Goal: Transaction & Acquisition: Purchase product/service

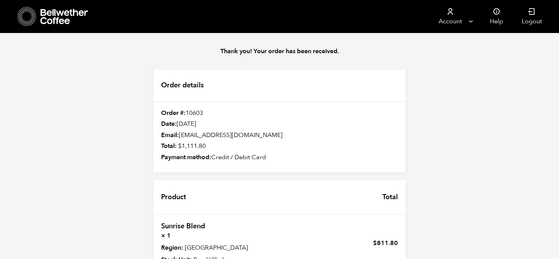
click at [51, 11] on icon at bounding box center [64, 17] width 49 height 16
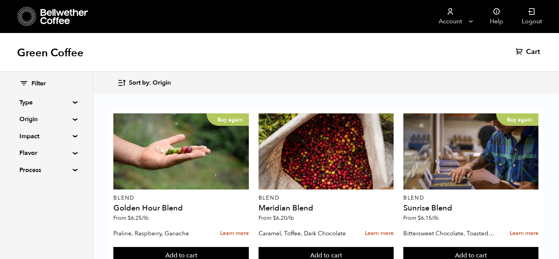
scroll to position [13, 0]
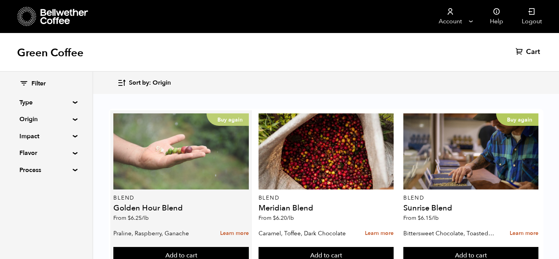
click at [180, 113] on div "Buy again" at bounding box center [180, 151] width 135 height 76
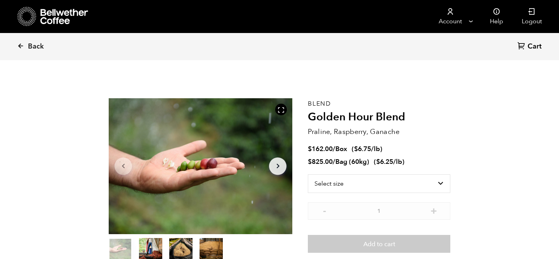
scroll to position [338, 332]
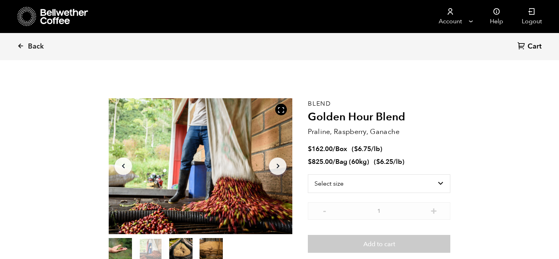
click at [277, 166] on icon "Arrow Right" at bounding box center [277, 165] width 9 height 9
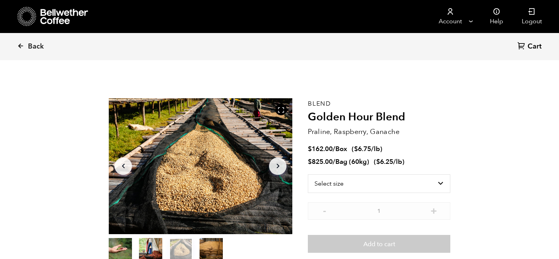
click at [277, 166] on icon "Arrow Right" at bounding box center [277, 165] width 9 height 9
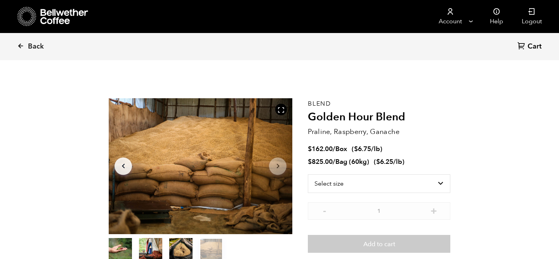
click at [277, 166] on icon "Arrow Right" at bounding box center [277, 165] width 9 height 9
click at [125, 164] on icon "Arrow Left" at bounding box center [123, 165] width 9 height 9
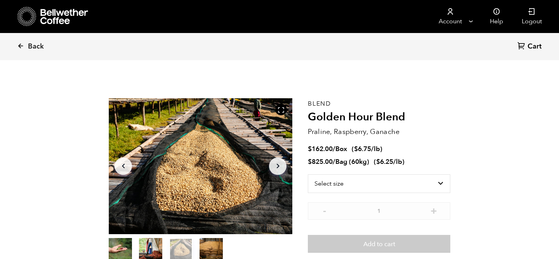
click at [125, 164] on icon "Arrow Left" at bounding box center [123, 165] width 9 height 9
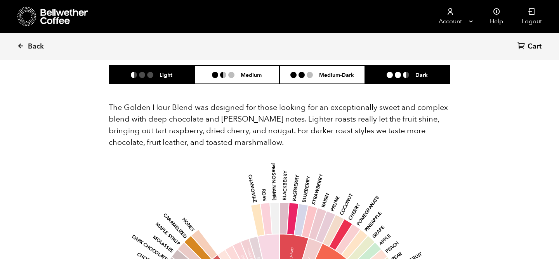
scroll to position [467, 0]
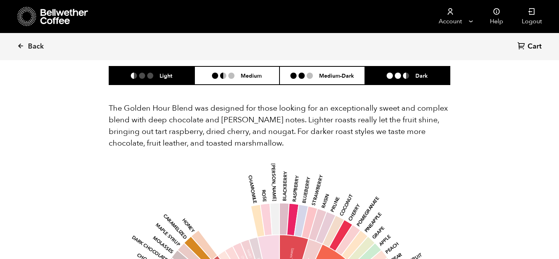
click at [404, 71] on li "Dark" at bounding box center [407, 75] width 85 height 18
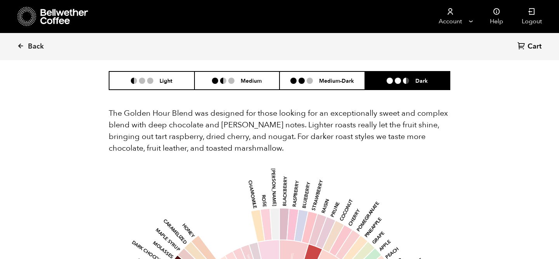
scroll to position [454, 0]
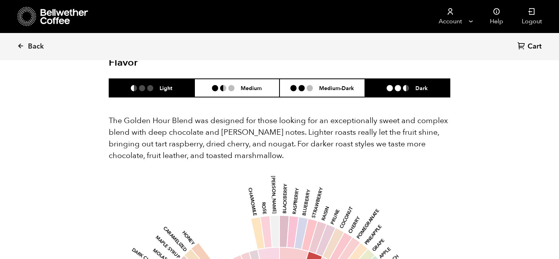
click at [159, 85] on ul at bounding box center [145, 88] width 29 height 6
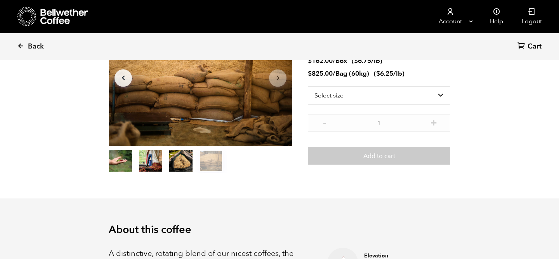
scroll to position [86, 0]
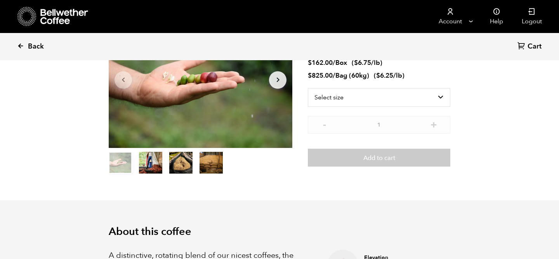
click at [20, 41] on link "Back" at bounding box center [41, 46] width 48 height 26
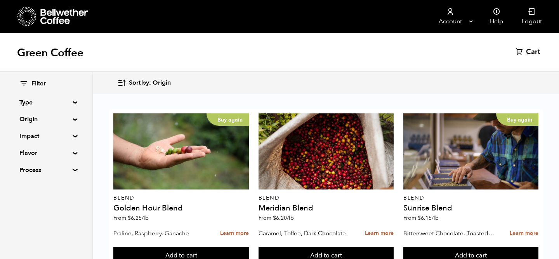
click at [68, 120] on summary "Origin" at bounding box center [46, 118] width 54 height 9
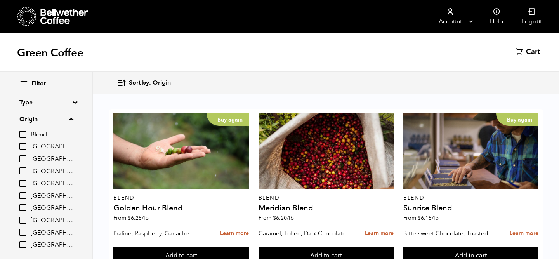
click at [72, 120] on summary "Origin" at bounding box center [46, 118] width 54 height 9
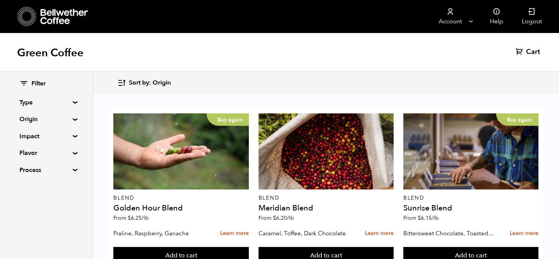
click at [73, 136] on summary "Impact" at bounding box center [46, 136] width 54 height 9
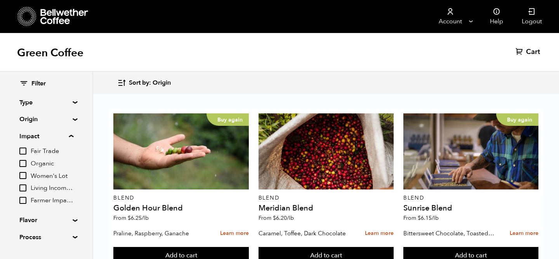
click at [74, 99] on div "Filter Type Blend Single Origin Decaf Seasonal Year Round Origin Blend Brazil B…" at bounding box center [46, 161] width 92 height 178
click at [72, 104] on summary "Type" at bounding box center [46, 102] width 54 height 9
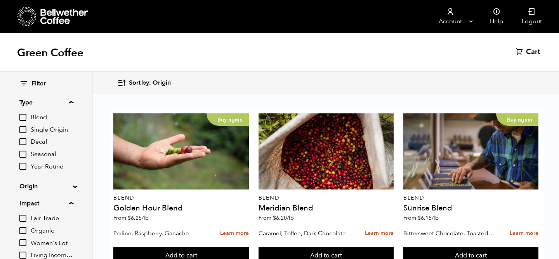
click at [23, 142] on input "Decaf" at bounding box center [22, 141] width 7 height 7
checkbox input "true"
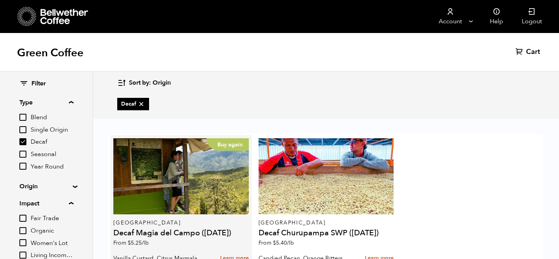
scroll to position [24, 0]
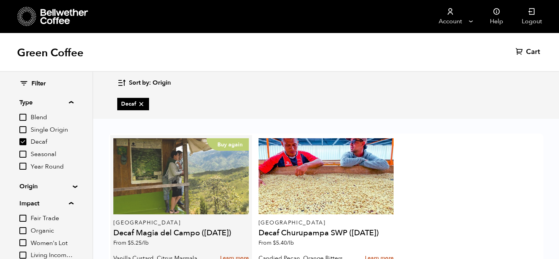
click at [184, 184] on div "Buy again" at bounding box center [180, 176] width 135 height 76
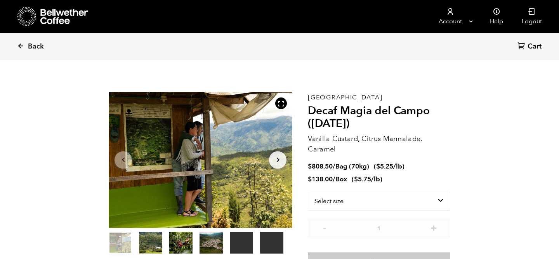
scroll to position [338, 332]
click at [278, 160] on icon "button" at bounding box center [277, 160] width 3 height 5
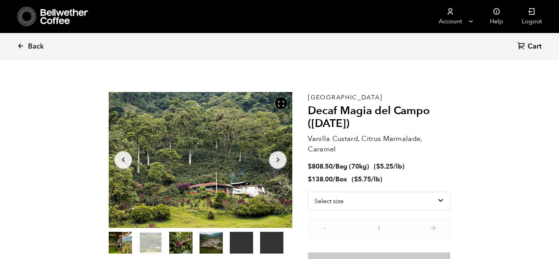
click at [278, 160] on icon "button" at bounding box center [277, 160] width 3 height 5
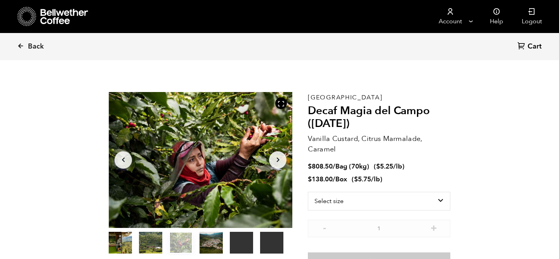
click at [278, 160] on icon "button" at bounding box center [277, 160] width 3 height 5
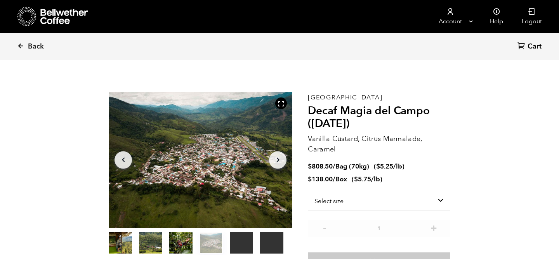
click at [278, 160] on icon "button" at bounding box center [277, 160] width 3 height 5
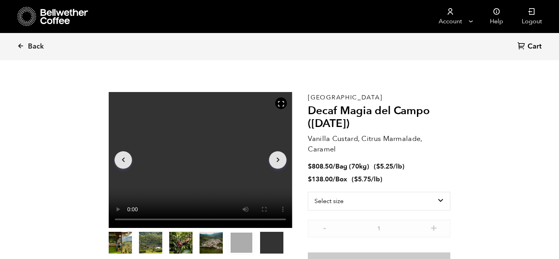
click at [278, 160] on icon "button" at bounding box center [277, 160] width 3 height 5
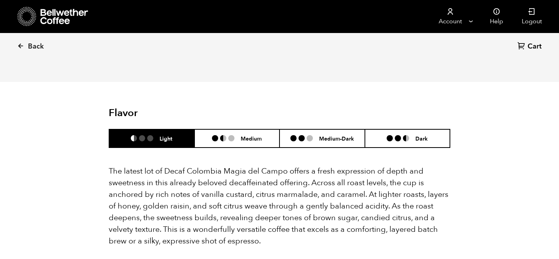
scroll to position [768, 0]
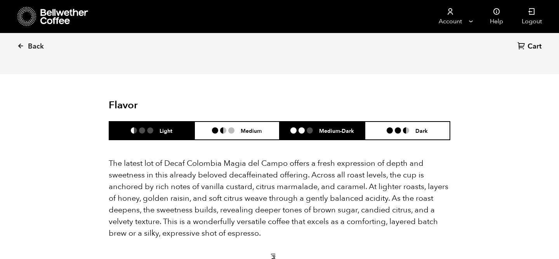
click at [305, 127] on ul at bounding box center [304, 130] width 29 height 6
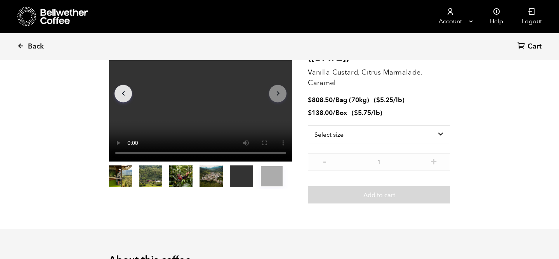
scroll to position [0, 0]
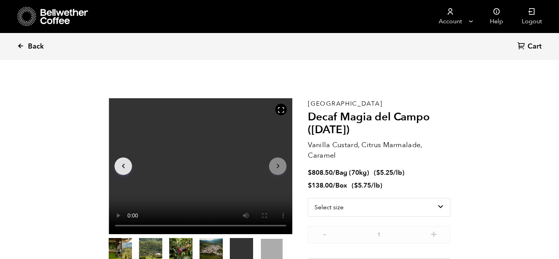
click at [31, 46] on span "Back" at bounding box center [36, 46] width 16 height 9
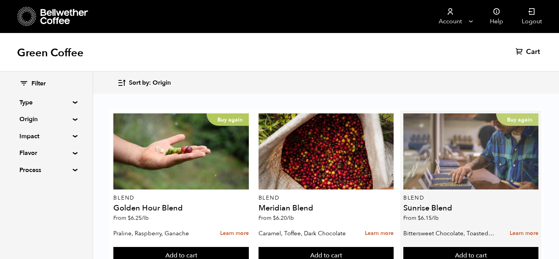
click at [459, 155] on div "Buy again" at bounding box center [470, 151] width 135 height 76
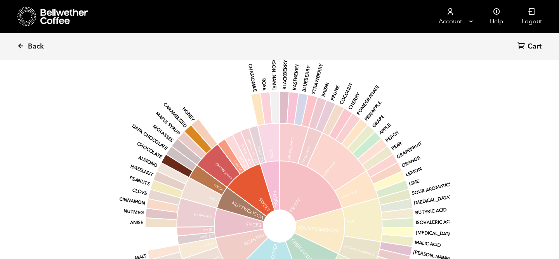
scroll to position [597, 0]
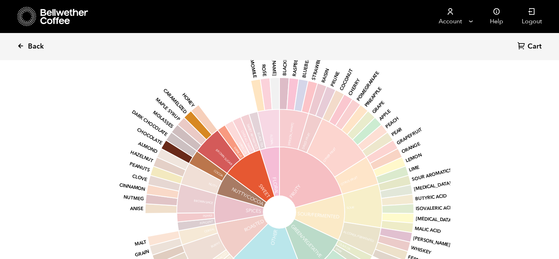
click at [24, 46] on link "Back" at bounding box center [41, 46] width 48 height 26
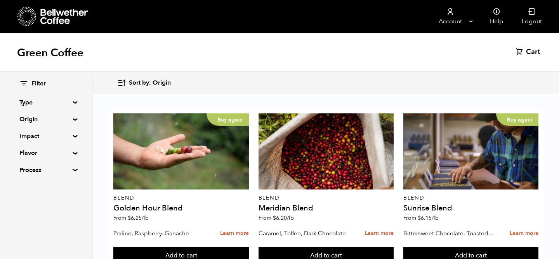
scroll to position [527, 0]
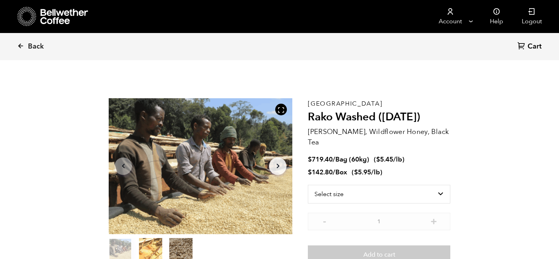
scroll to position [338, 332]
